Goal: Find specific page/section: Find specific page/section

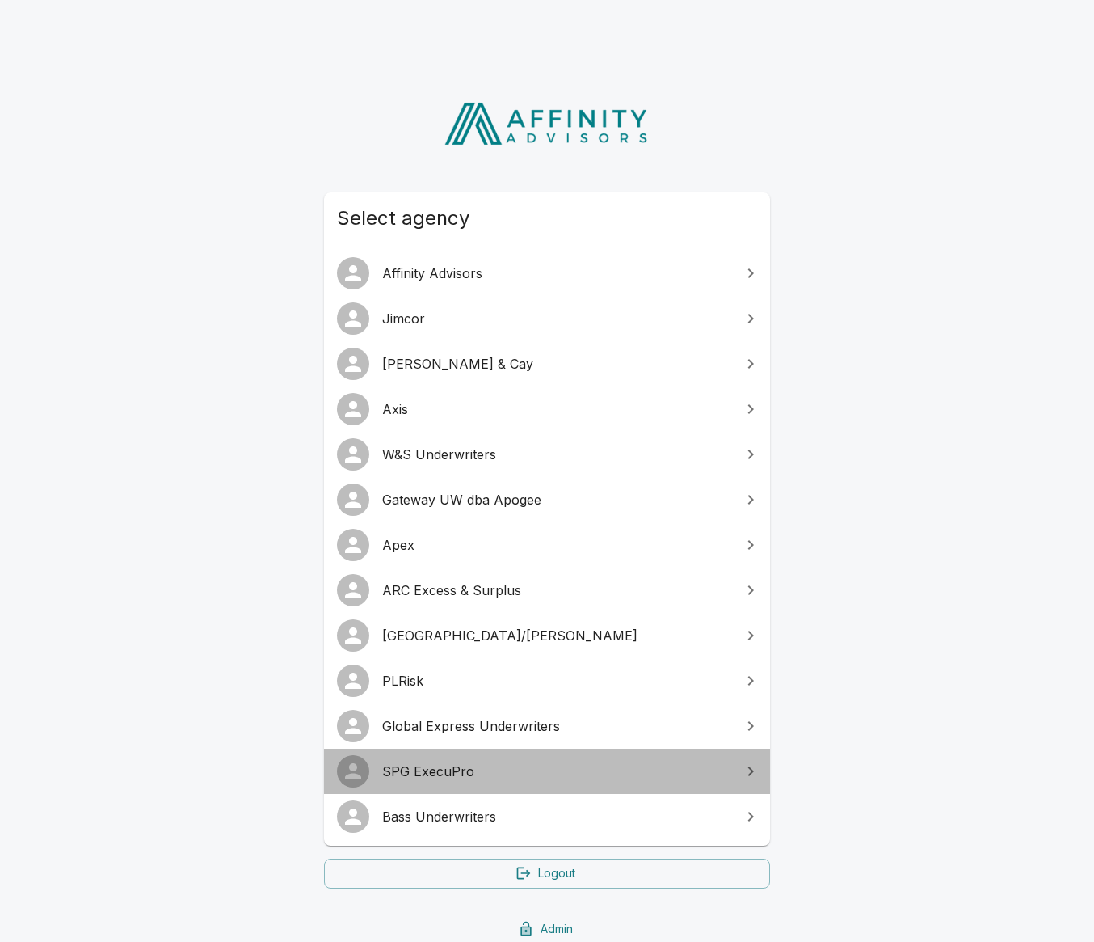
click at [415, 761] on link "SPG ExecuPro" at bounding box center [547, 770] width 446 height 45
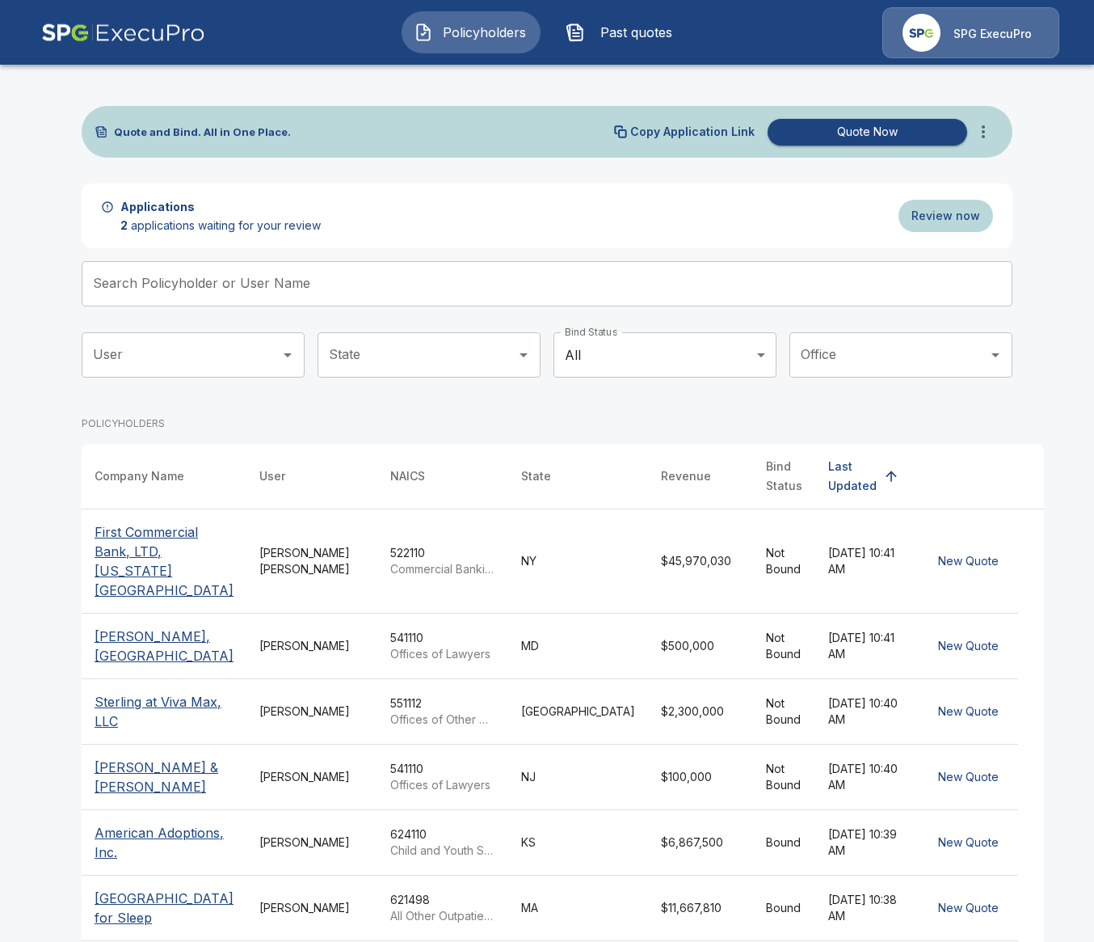
click at [618, 21] on button "Past quotes" at bounding box center [623, 32] width 139 height 42
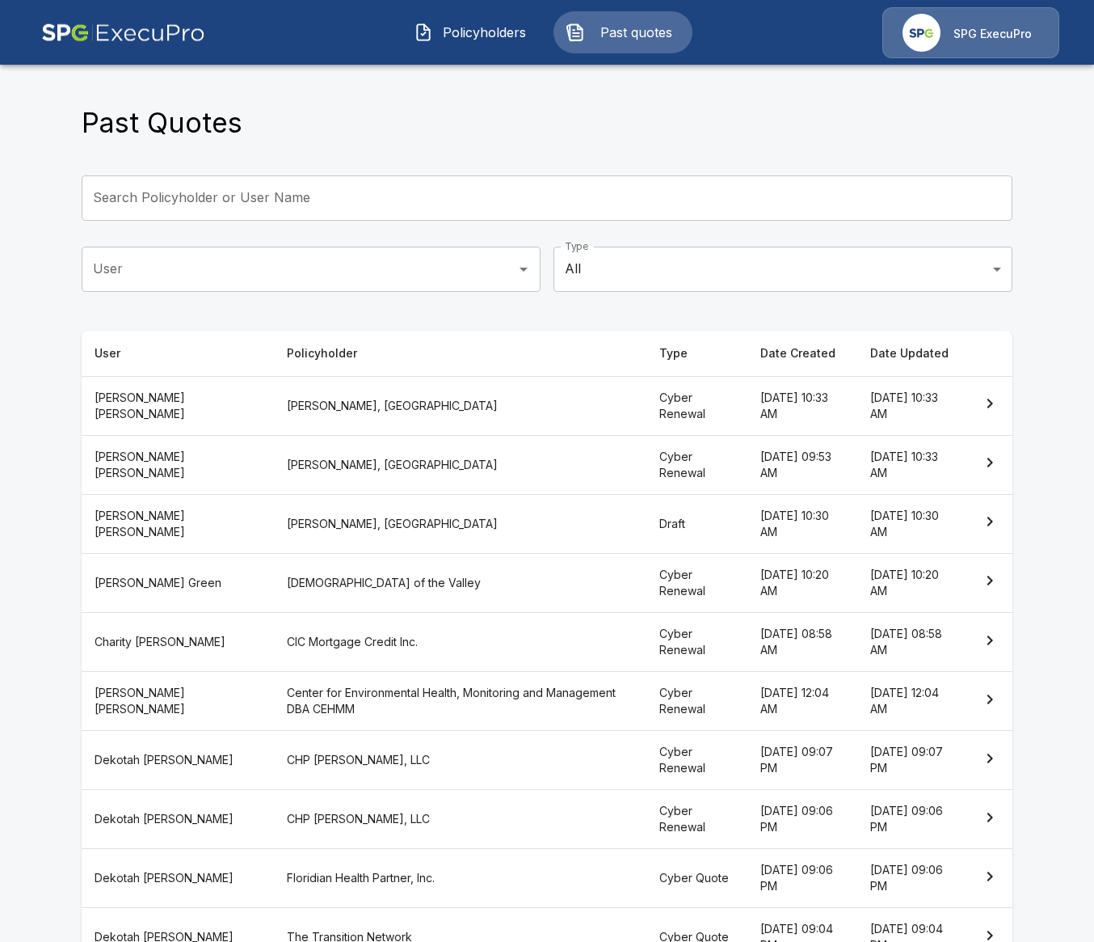
click at [466, 33] on span "Policyholders" at bounding box center [484, 32] width 89 height 19
